Goal: Navigation & Orientation: Find specific page/section

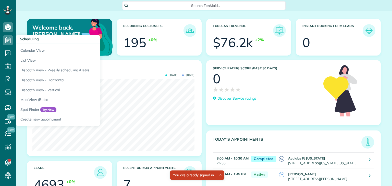
scroll to position [72, 162]
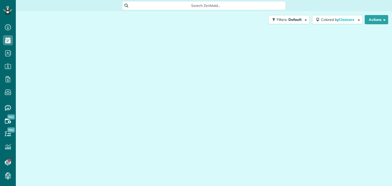
scroll to position [2, 2]
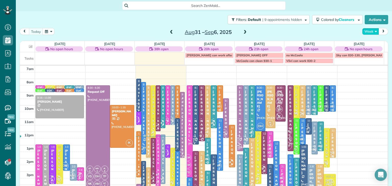
click at [365, 32] on button "Week" at bounding box center [370, 31] width 17 height 7
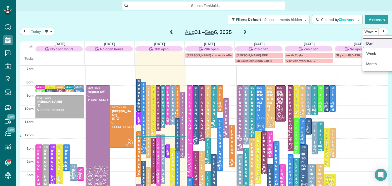
click at [369, 43] on link "Day" at bounding box center [382, 43] width 40 height 10
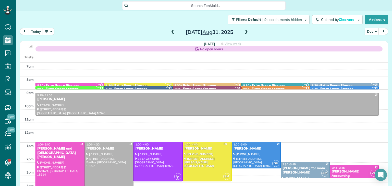
click at [245, 34] on span at bounding box center [246, 32] width 6 height 5
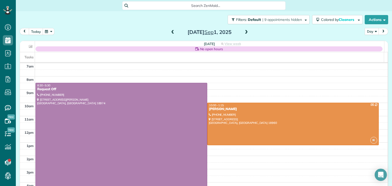
click at [245, 34] on span at bounding box center [246, 32] width 6 height 5
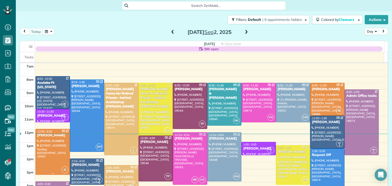
click at [56, 145] on div at bounding box center [53, 152] width 34 height 46
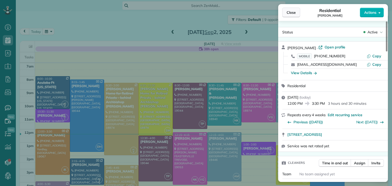
click at [291, 14] on span "Close" at bounding box center [291, 12] width 9 height 5
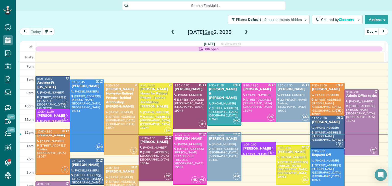
click at [170, 32] on span at bounding box center [173, 32] width 6 height 5
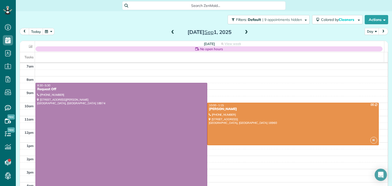
click at [243, 35] on span at bounding box center [246, 33] width 6 height 8
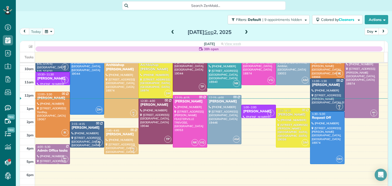
scroll to position [37, 0]
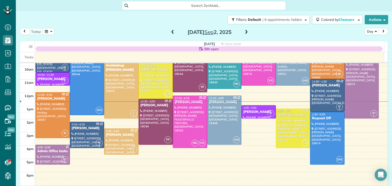
click at [355, 15] on div "Filters: Default | 9 appointments hidden Colored by Cleaners Color by Cleaner C…" at bounding box center [204, 19] width 376 height 17
click at [243, 33] on span at bounding box center [246, 32] width 6 height 5
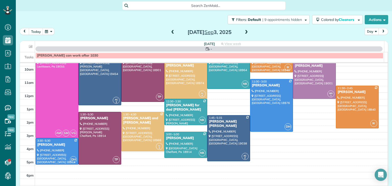
scroll to position [0, 0]
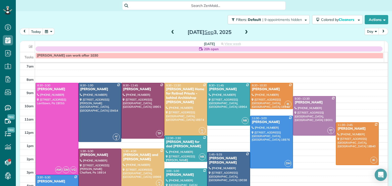
click at [243, 33] on span at bounding box center [246, 32] width 6 height 5
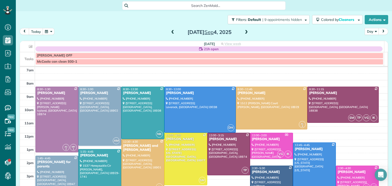
click at [173, 34] on span at bounding box center [173, 32] width 6 height 5
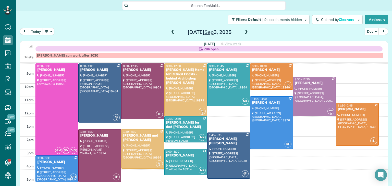
scroll to position [18, 0]
